Goal: Information Seeking & Learning: Learn about a topic

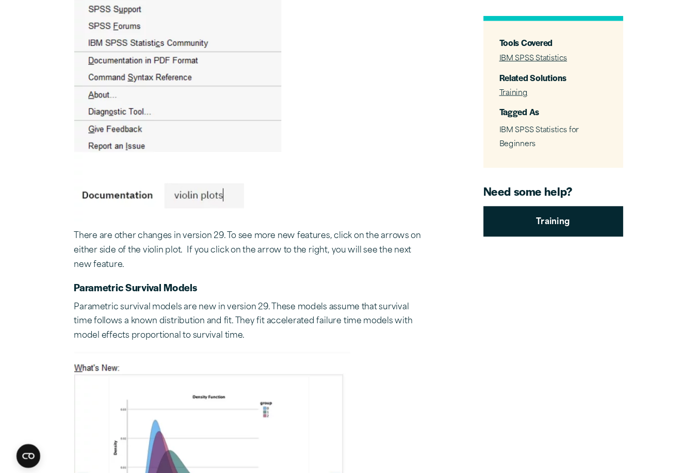
scroll to position [765, 0]
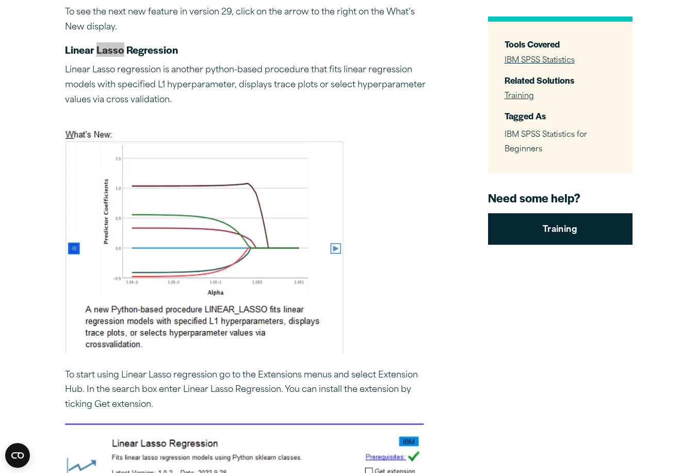
scroll to position [2035, 0]
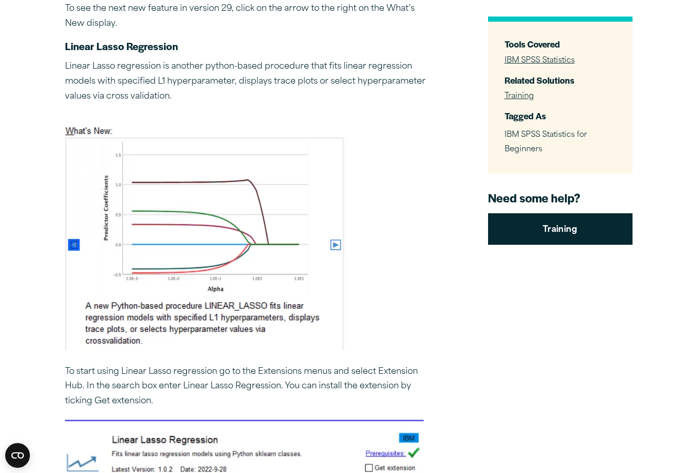
click at [325, 61] on p "Linear Lasso regression is another python-based procedure that fits linear regr…" at bounding box center [245, 81] width 361 height 44
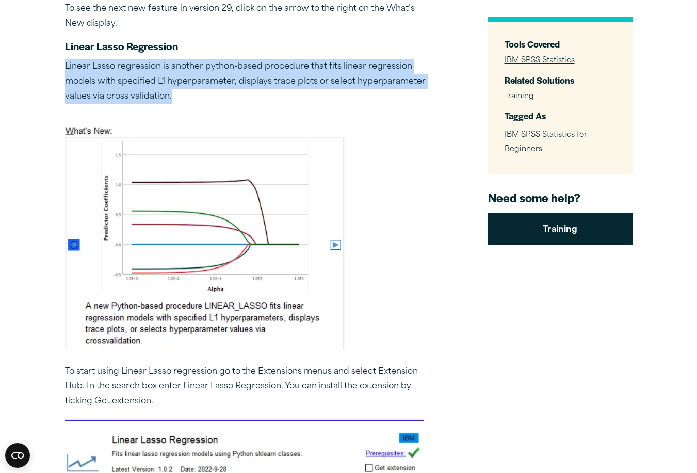
click at [325, 61] on p "Linear Lasso regression is another python-based procedure that fits linear regr…" at bounding box center [245, 81] width 361 height 44
click at [280, 59] on p "Linear Lasso regression is another python-based procedure that fits linear regr…" at bounding box center [245, 81] width 361 height 44
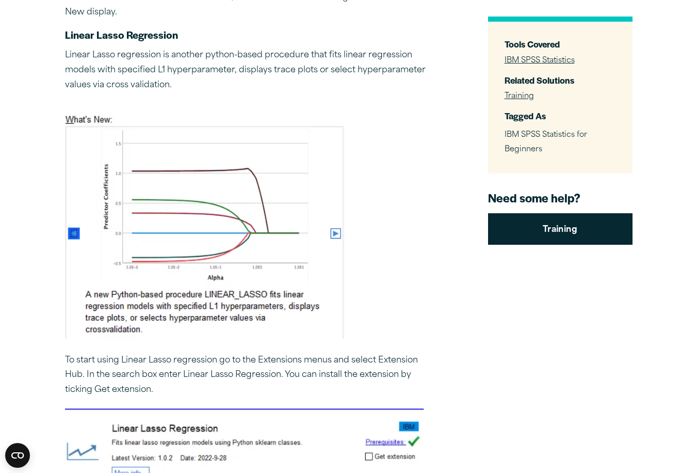
scroll to position [2053, 0]
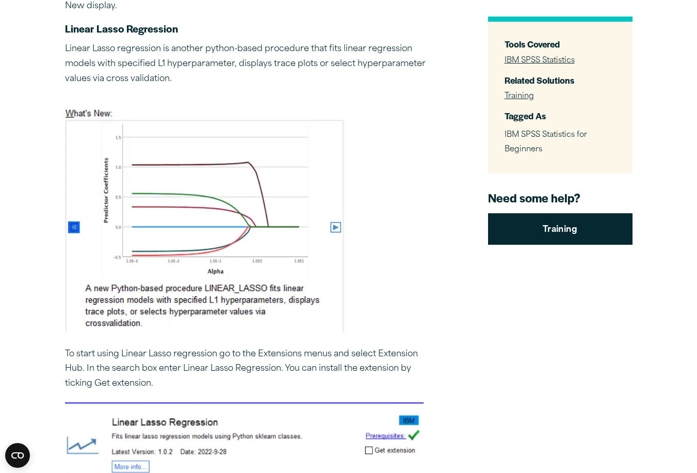
click at [260, 353] on p "To start using Linear Lasso regression go to the Extensions menus and select Ex…" at bounding box center [245, 369] width 361 height 44
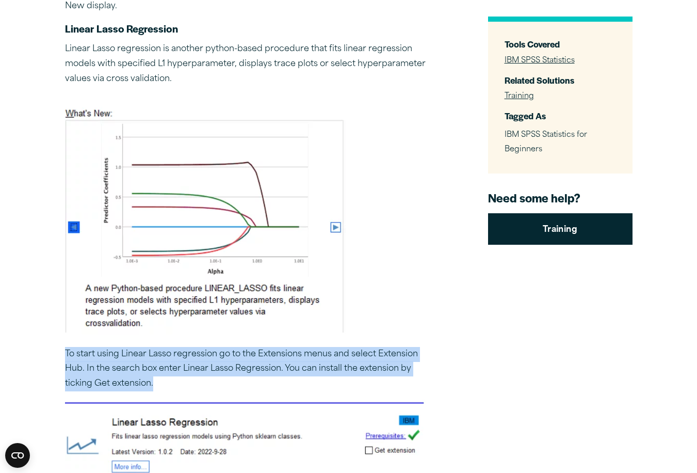
click at [260, 353] on p "To start using Linear Lasso regression go to the Extensions menus and select Ex…" at bounding box center [245, 369] width 361 height 44
click at [260, 347] on p "To start using Linear Lasso regression go to the Extensions menus and select Ex…" at bounding box center [245, 369] width 361 height 44
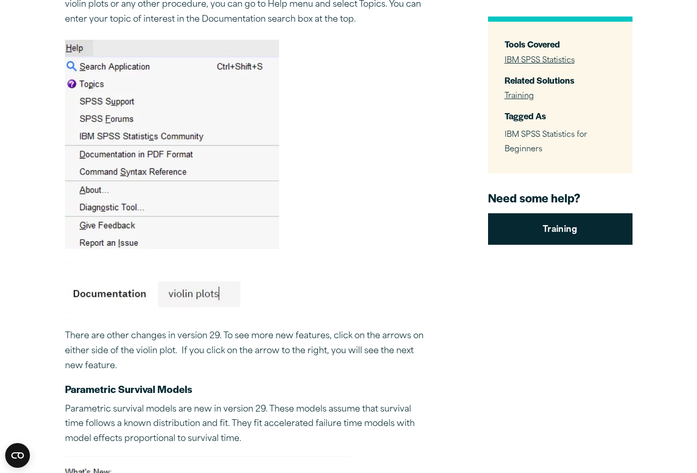
scroll to position [245, 0]
